Goal: Transaction & Acquisition: Register for event/course

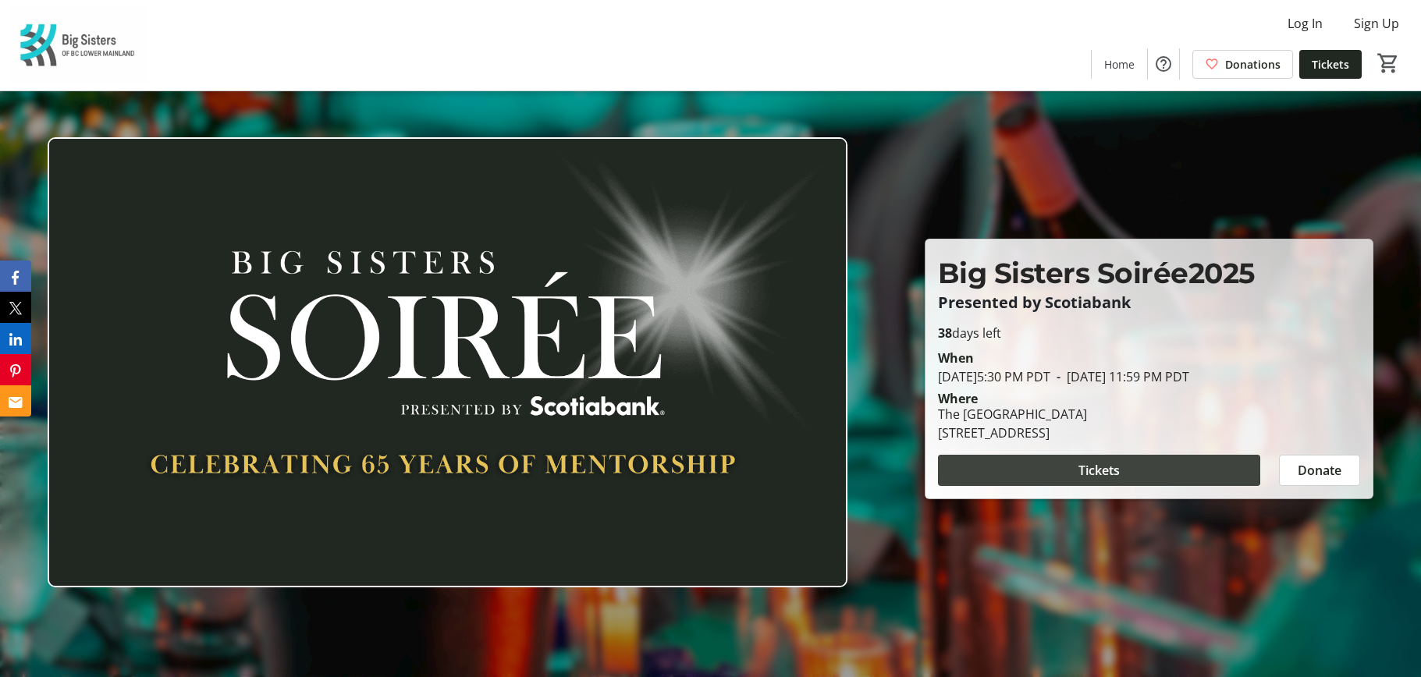
click at [1054, 469] on span at bounding box center [1099, 470] width 322 height 37
click at [1291, 221] on div at bounding box center [710, 338] width 1421 height 677
click at [1123, 474] on span at bounding box center [1099, 470] width 322 height 37
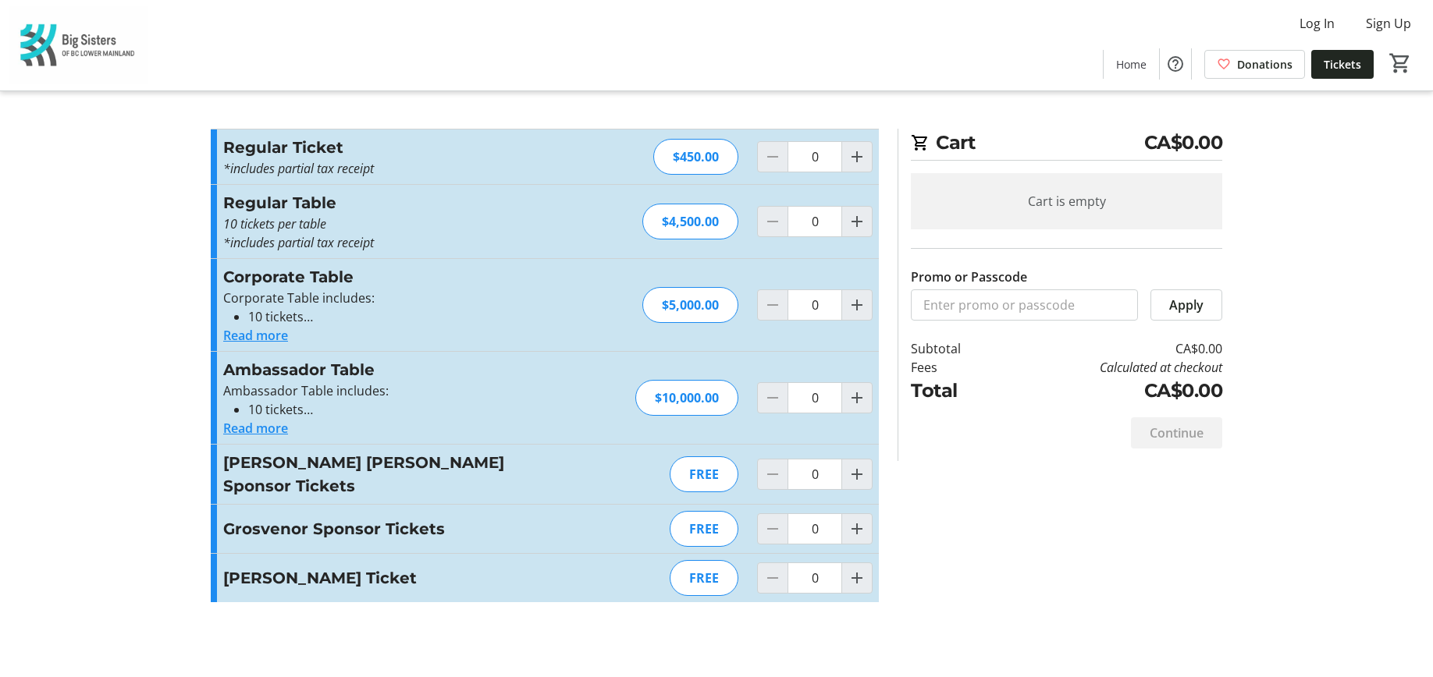
click at [1310, 257] on tr-checkout-feature-upsell-ui "Cart CA$0.00 Cart is empty Promo or Passcode Apply Subtotal CA$0.00 Fees Calcul…" at bounding box center [716, 338] width 1433 height 677
